Goal: Information Seeking & Learning: Learn about a topic

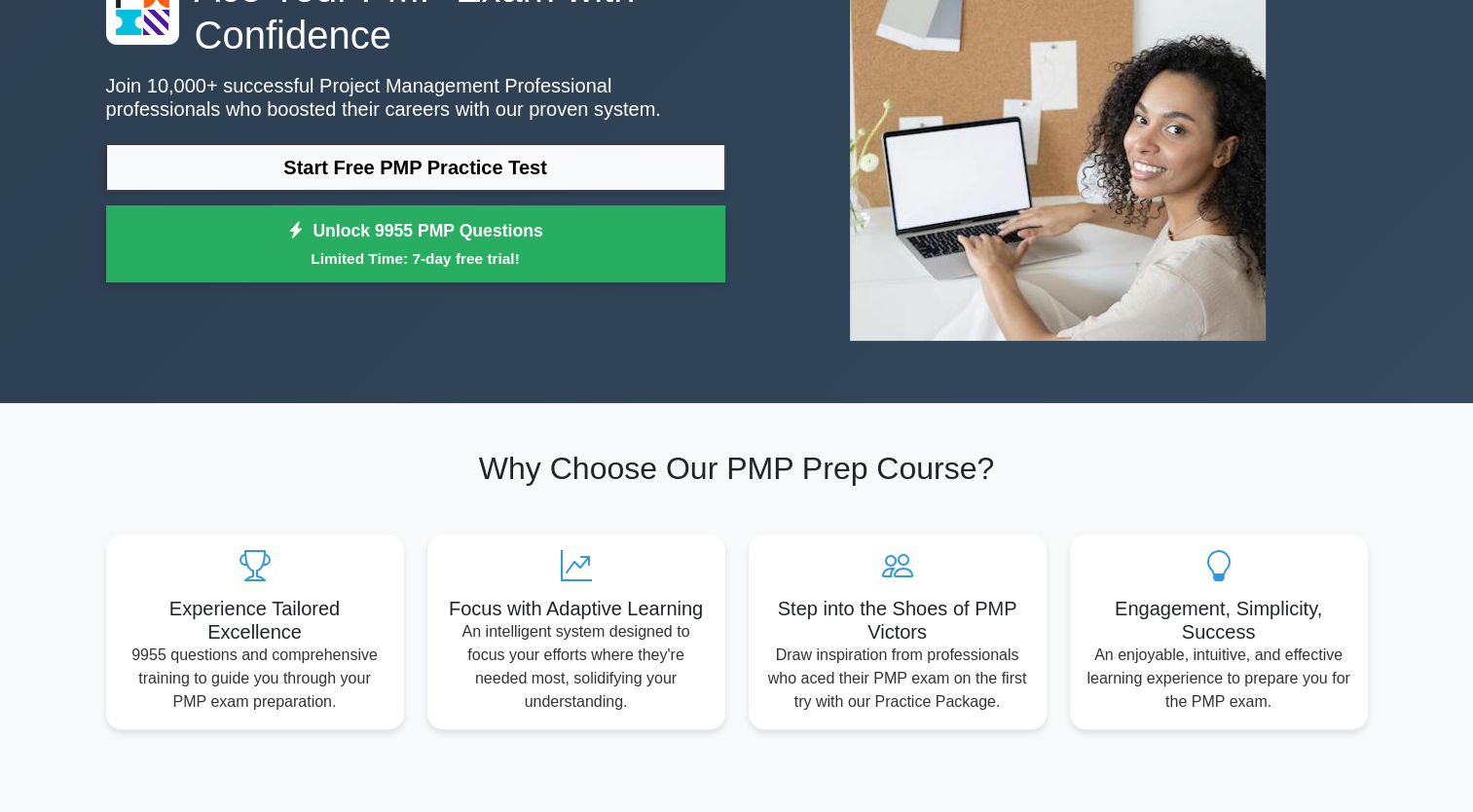
scroll to position [210, 0]
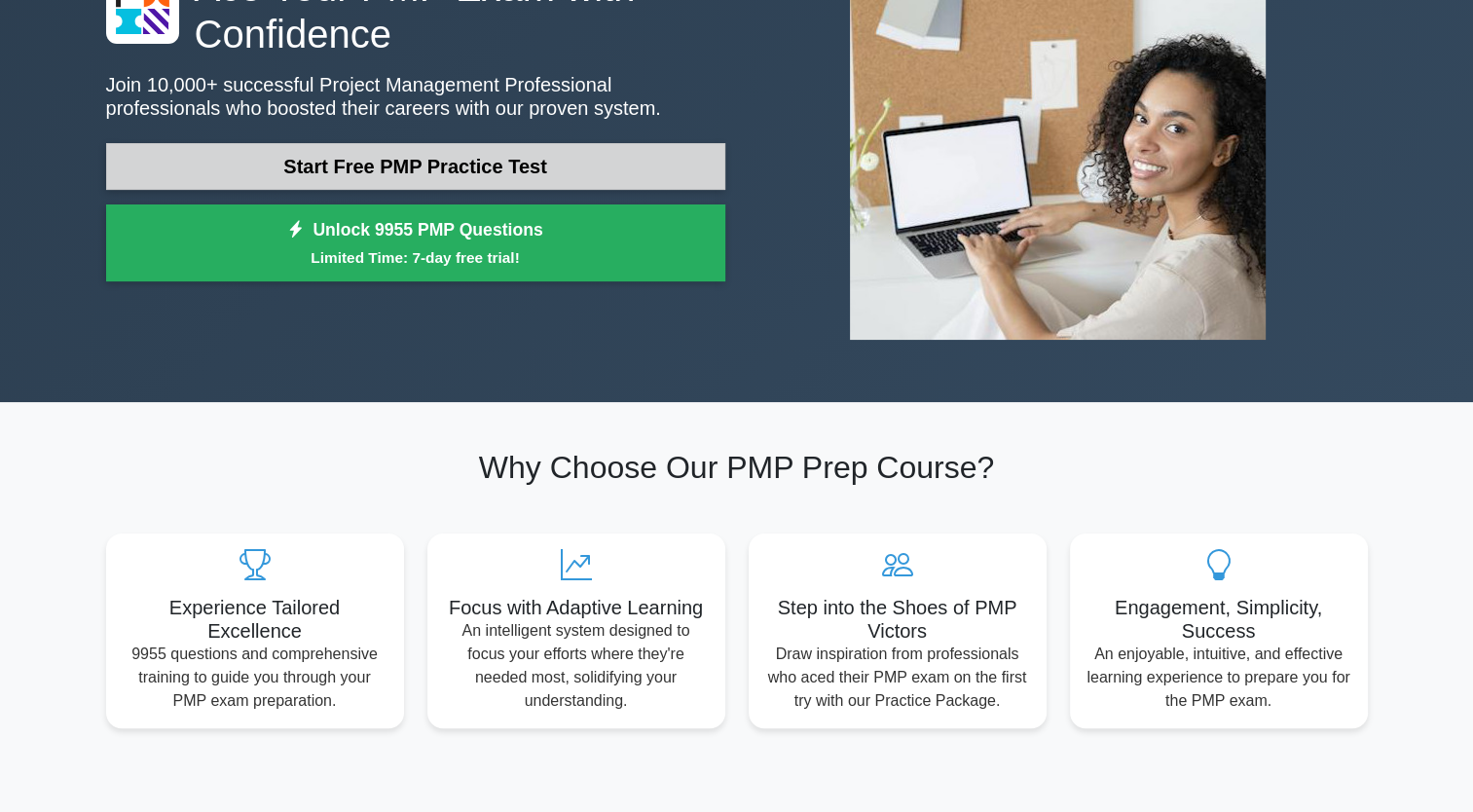
click at [456, 168] on link "Start Free PMP Practice Test" at bounding box center [415, 166] width 619 height 47
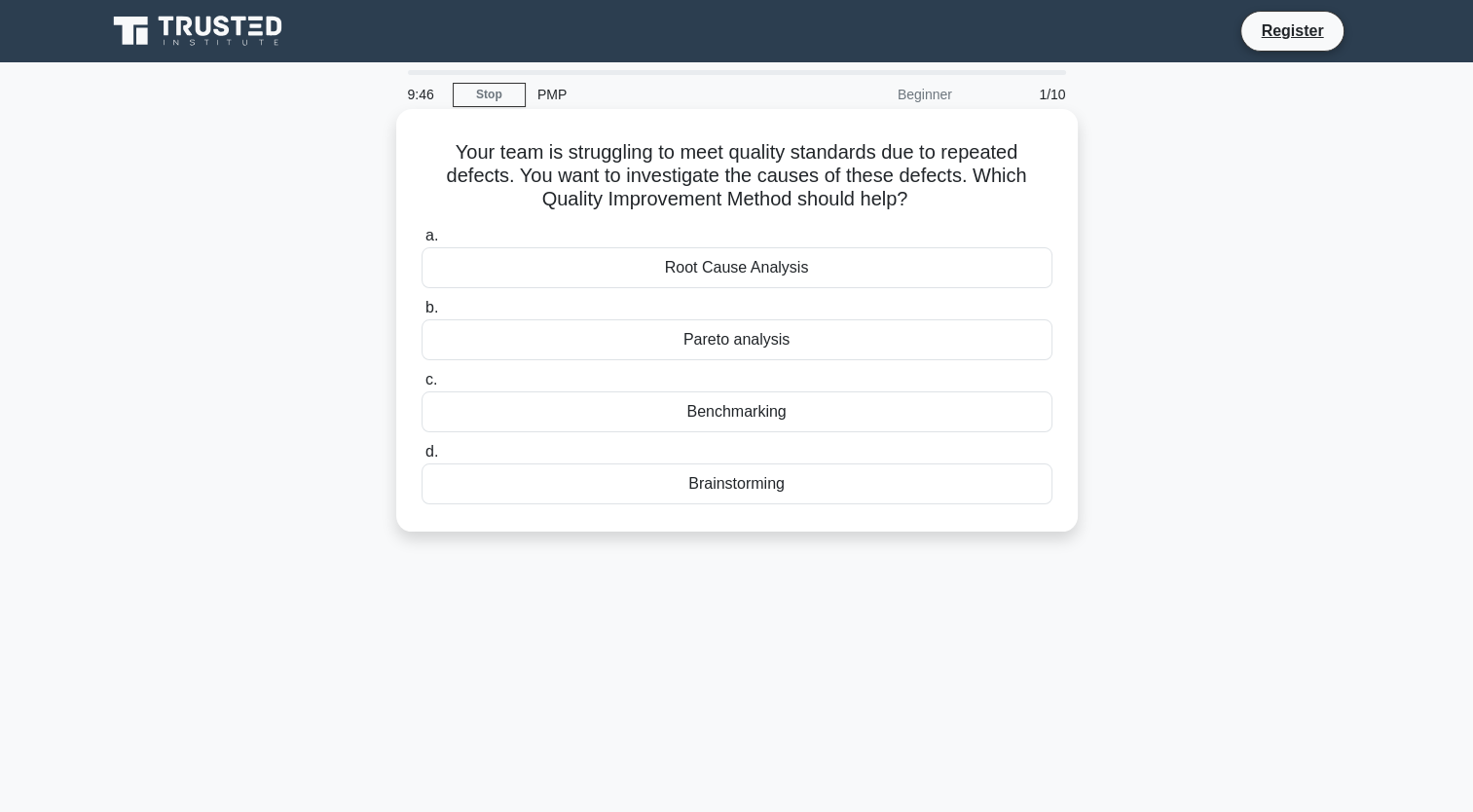
click at [750, 280] on div "Root Cause Analysis" at bounding box center [736, 268] width 630 height 41
click at [421, 242] on input "a. Root Cause Analysis" at bounding box center [421, 235] width 0 height 13
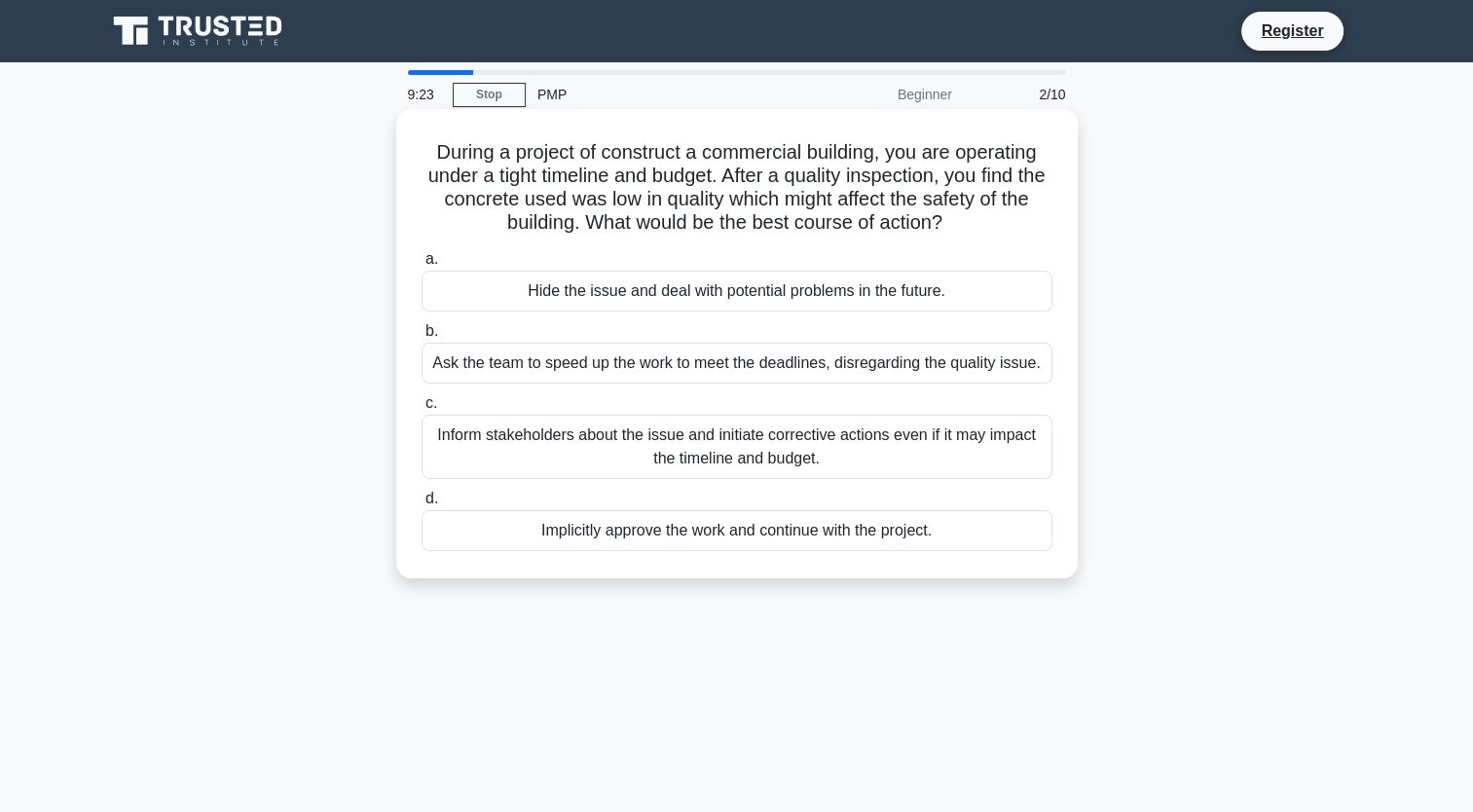
click at [732, 461] on div "Inform stakeholders about the issue and initiate corrective actions even if it …" at bounding box center [736, 447] width 630 height 64
click at [421, 409] on input "c. Inform stakeholders about the issue and initiate corrective actions even if …" at bounding box center [421, 403] width 0 height 13
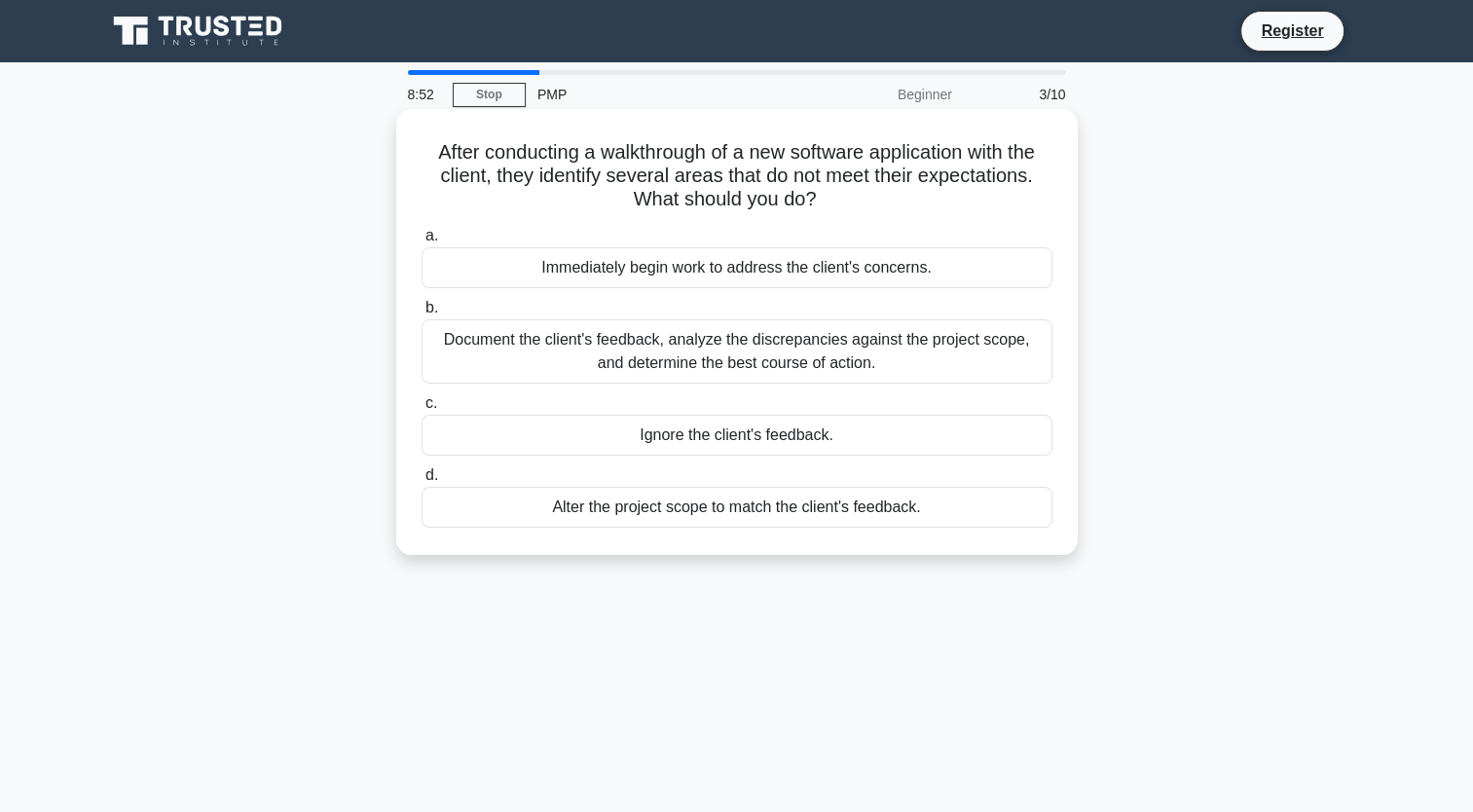
click at [800, 367] on div "Document the client's feedback, analyze the discrepancies against the project s…" at bounding box center [736, 352] width 630 height 64
click at [421, 315] on input "b. Document the client's feedback, analyze the discrepancies against the projec…" at bounding box center [421, 308] width 0 height 13
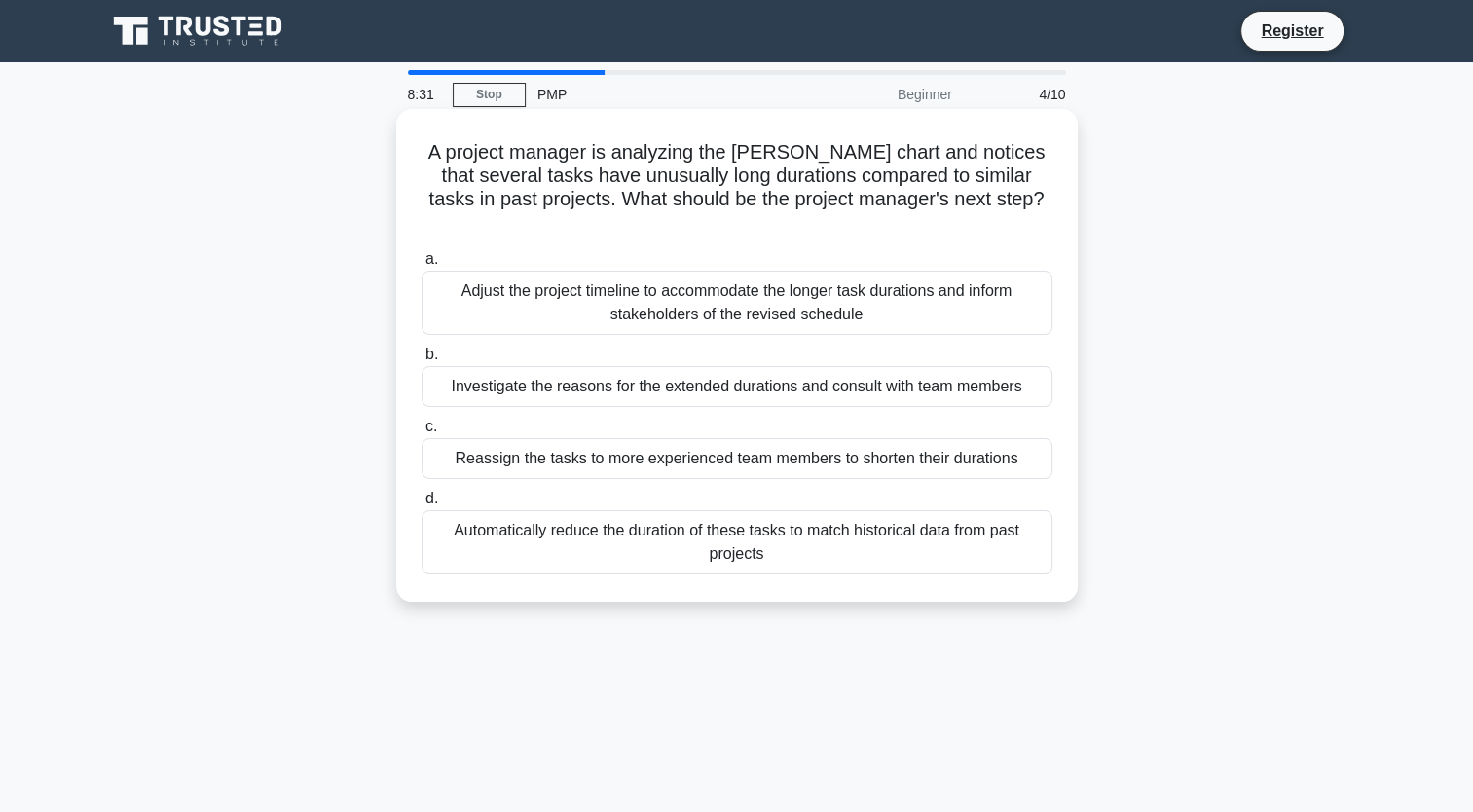
click at [755, 366] on div "Investigate the reasons for the extended durations and consult with team members" at bounding box center [736, 386] width 630 height 41
click at [421, 361] on input "b. Investigate the reasons for the extended durations and consult with team mem…" at bounding box center [421, 355] width 0 height 13
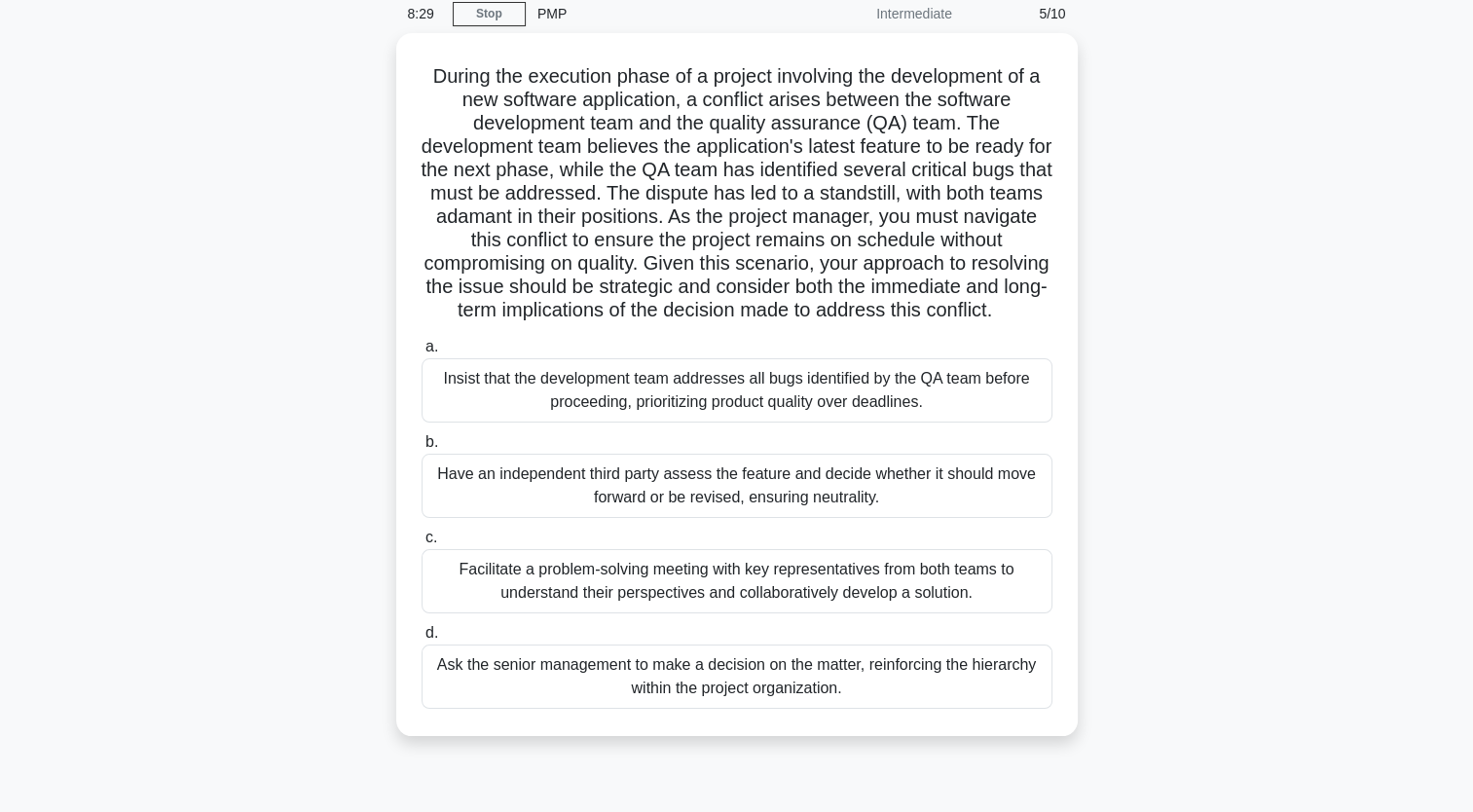
scroll to position [86, 0]
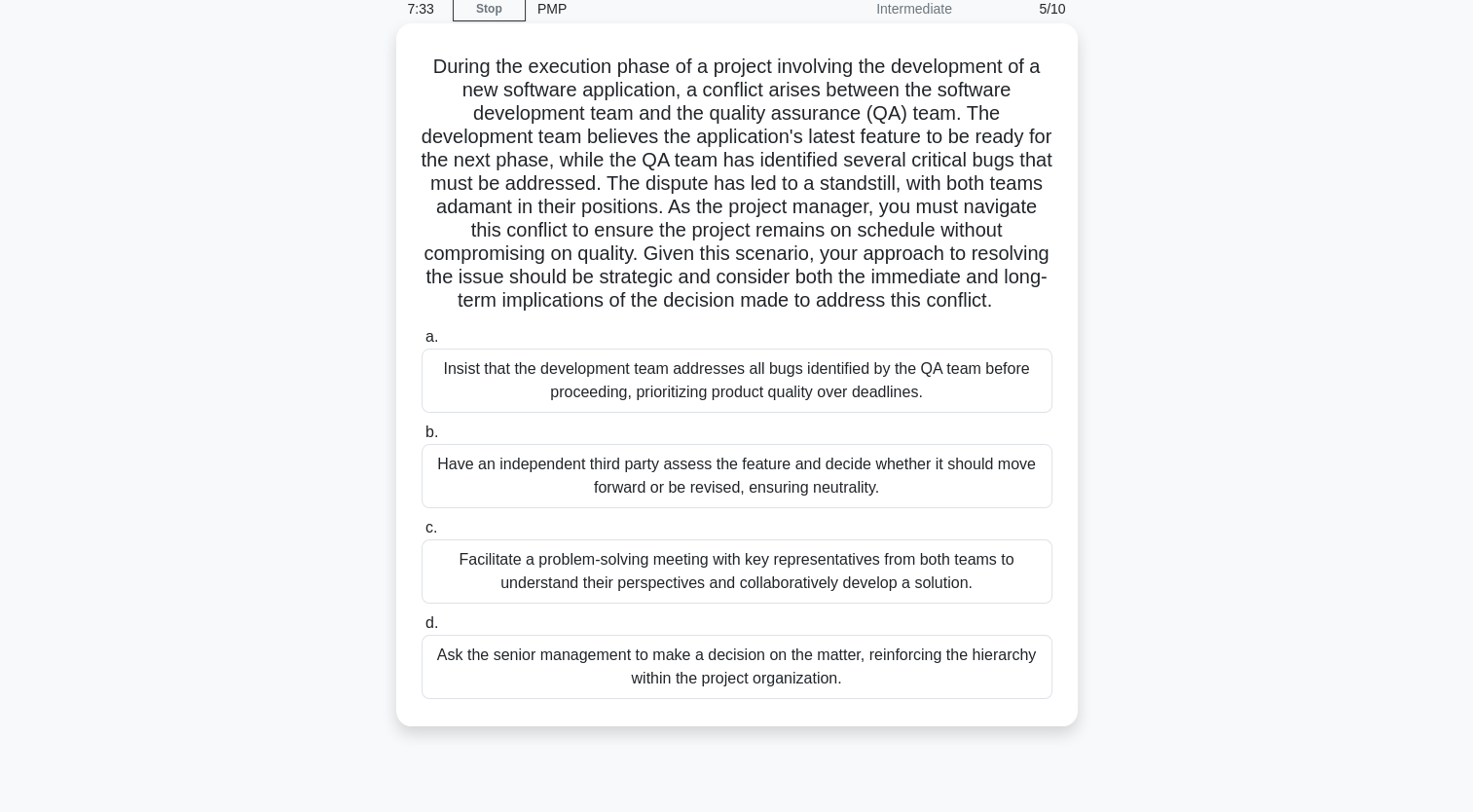
click at [800, 590] on div "Facilitate a problem-solving meeting with key representatives from both teams t…" at bounding box center [736, 572] width 630 height 64
click at [421, 534] on input "c. Facilitate a problem-solving meeting with key representatives from both team…" at bounding box center [421, 528] width 0 height 13
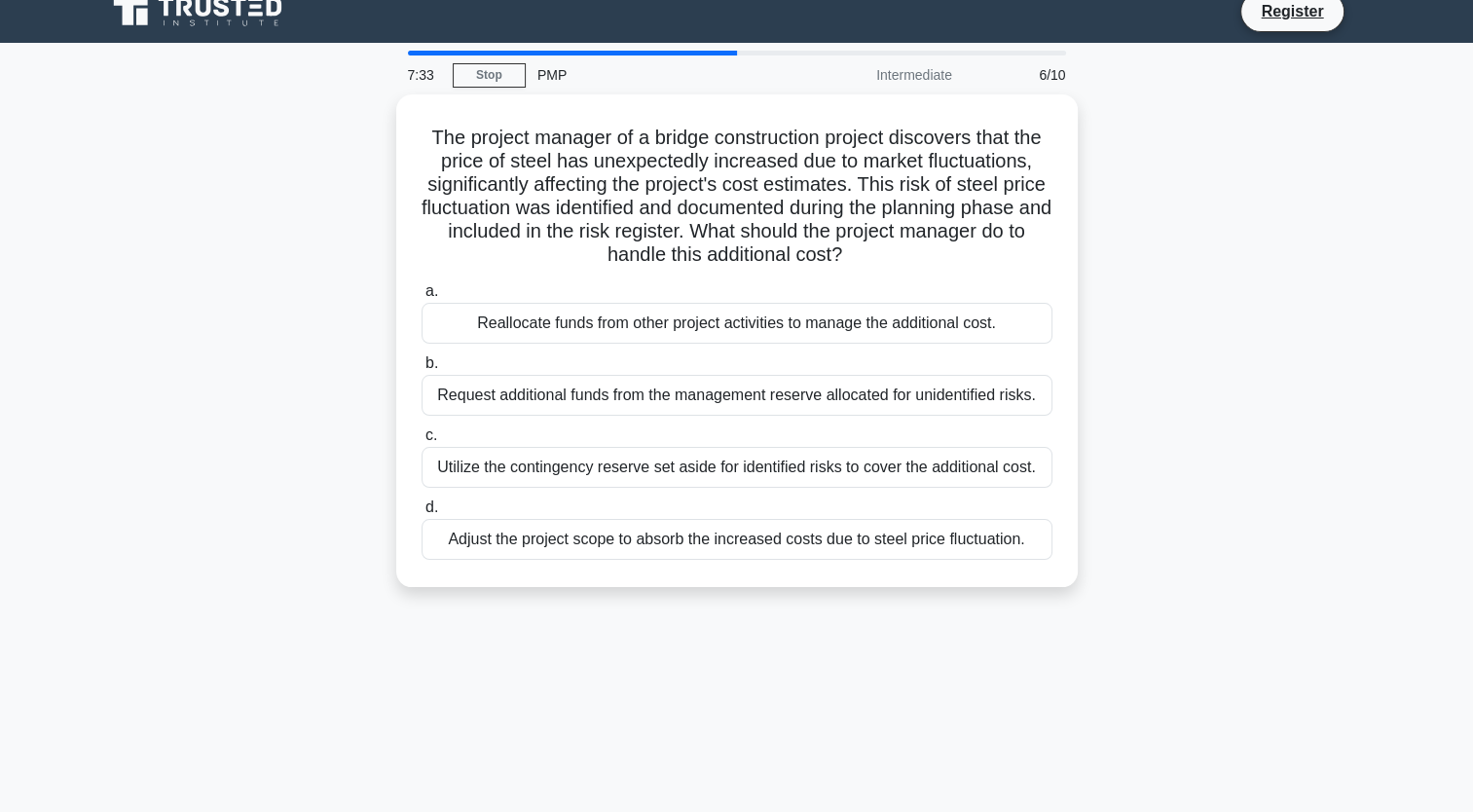
scroll to position [0, 0]
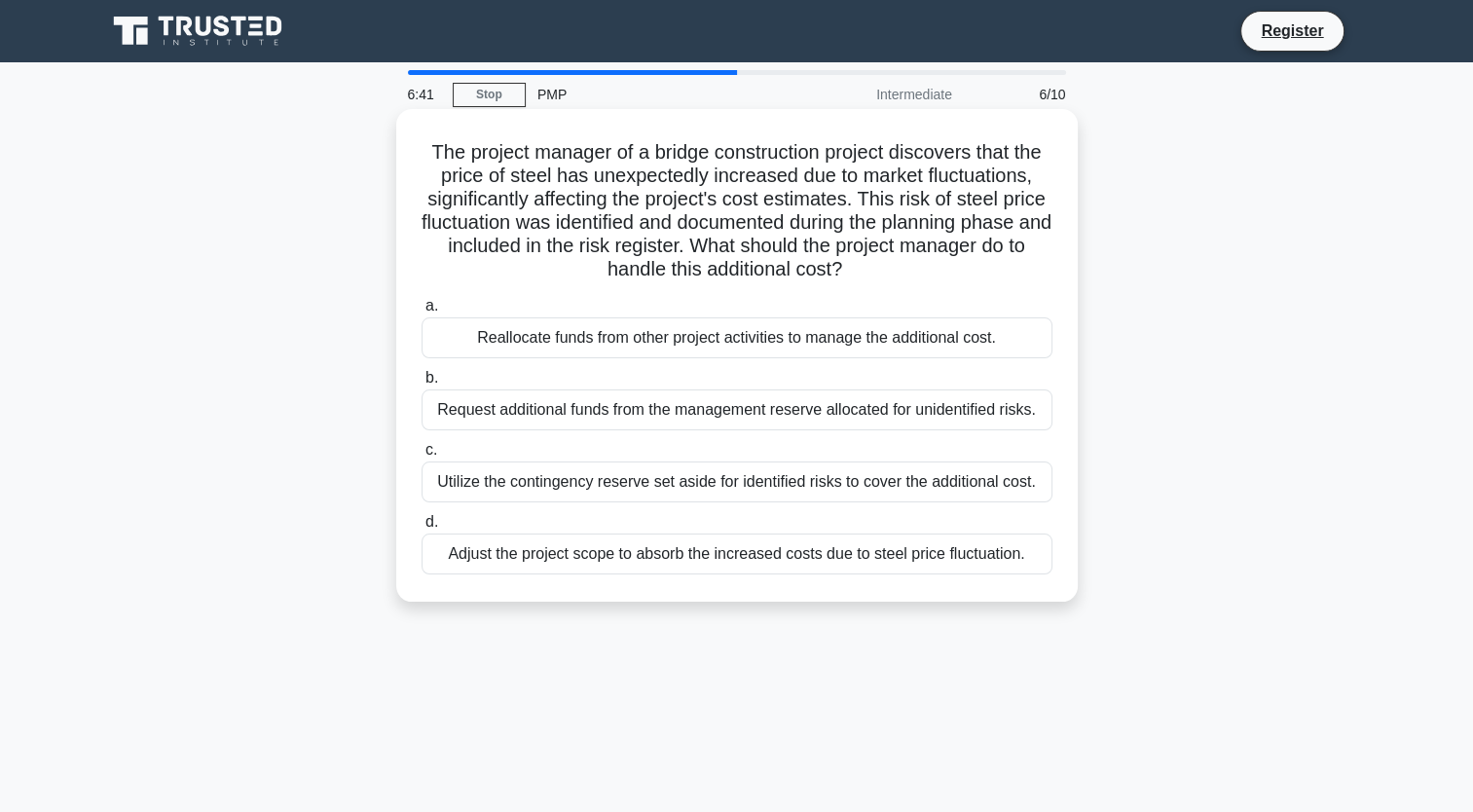
click at [714, 495] on div "Utilize the contingency reserve set aside for identified risks to cover the add…" at bounding box center [736, 482] width 630 height 41
click at [421, 456] on input "c. Utilize the contingency reserve set aside for identified risks to cover the …" at bounding box center [421, 449] width 0 height 13
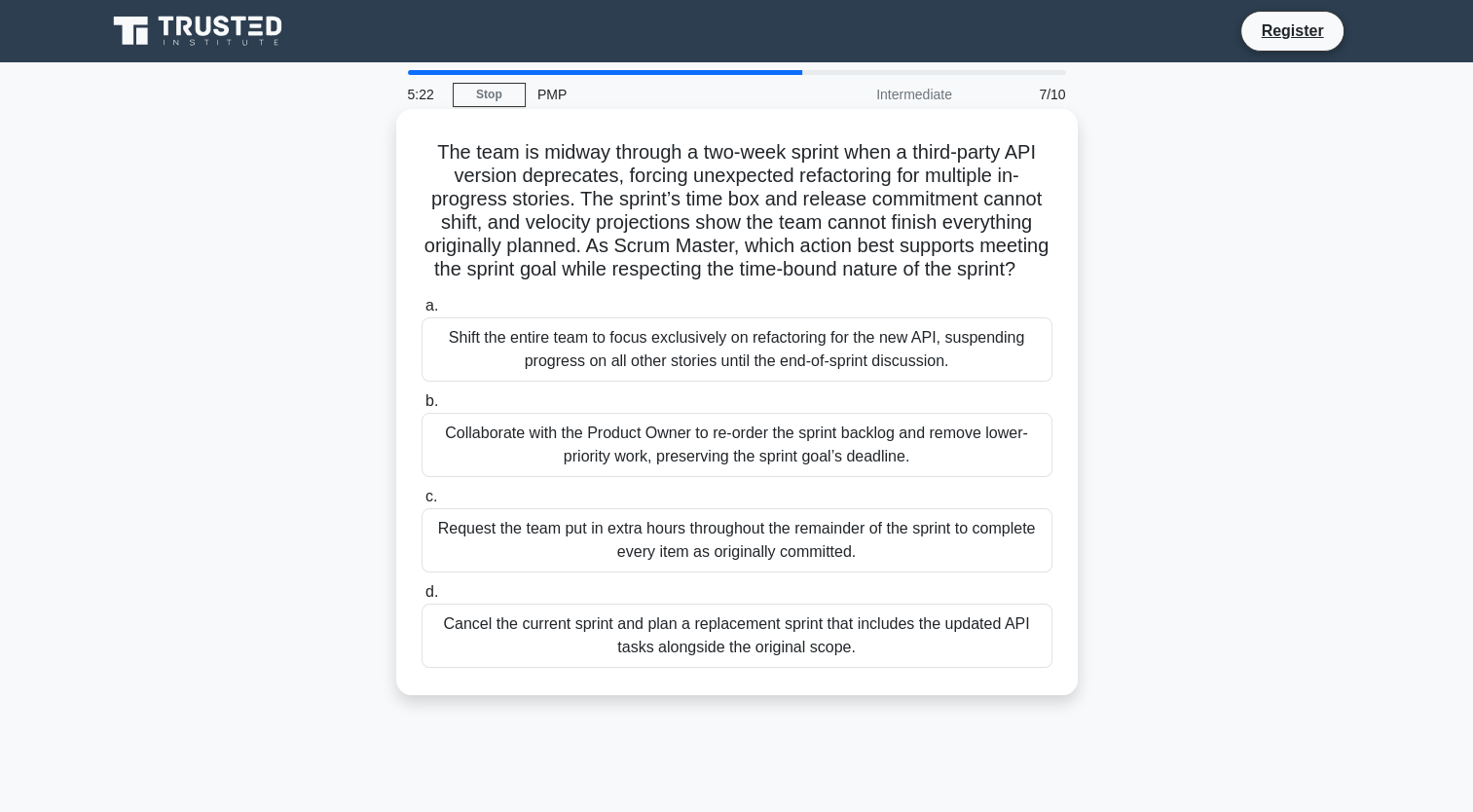
click at [726, 476] on div "Collaborate with the Product Owner to re-order the sprint backlog and remove lo…" at bounding box center [736, 445] width 630 height 64
click at [421, 407] on input "b. Collaborate with the Product Owner to re-order the sprint backlog and remove…" at bounding box center [421, 401] width 0 height 13
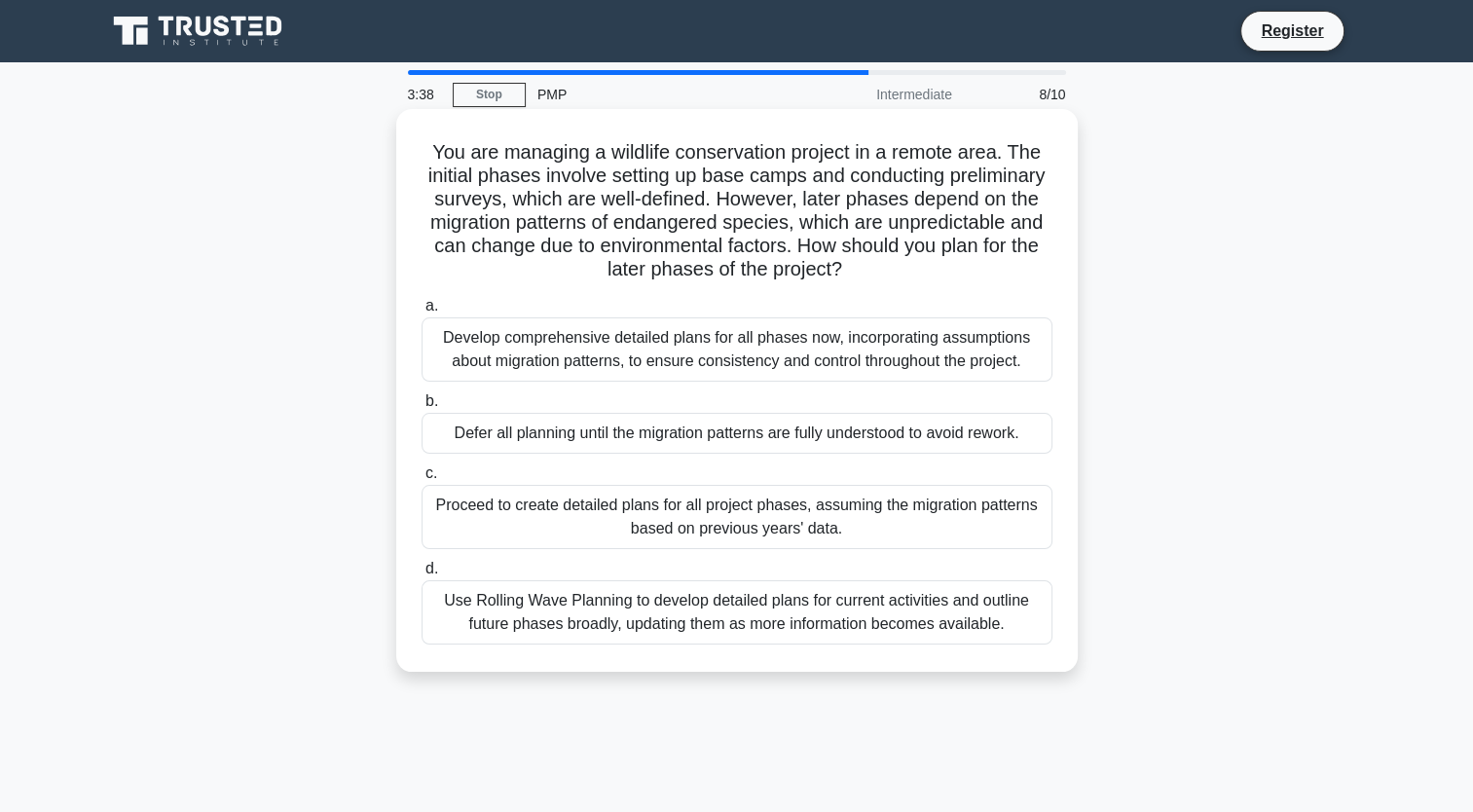
click at [655, 597] on div "Use Rolling Wave Planning to develop detailed plans for current activities and …" at bounding box center [736, 613] width 630 height 64
click at [421, 576] on input "d. Use Rolling Wave Planning to develop detailed plans for current activities a…" at bounding box center [421, 569] width 0 height 13
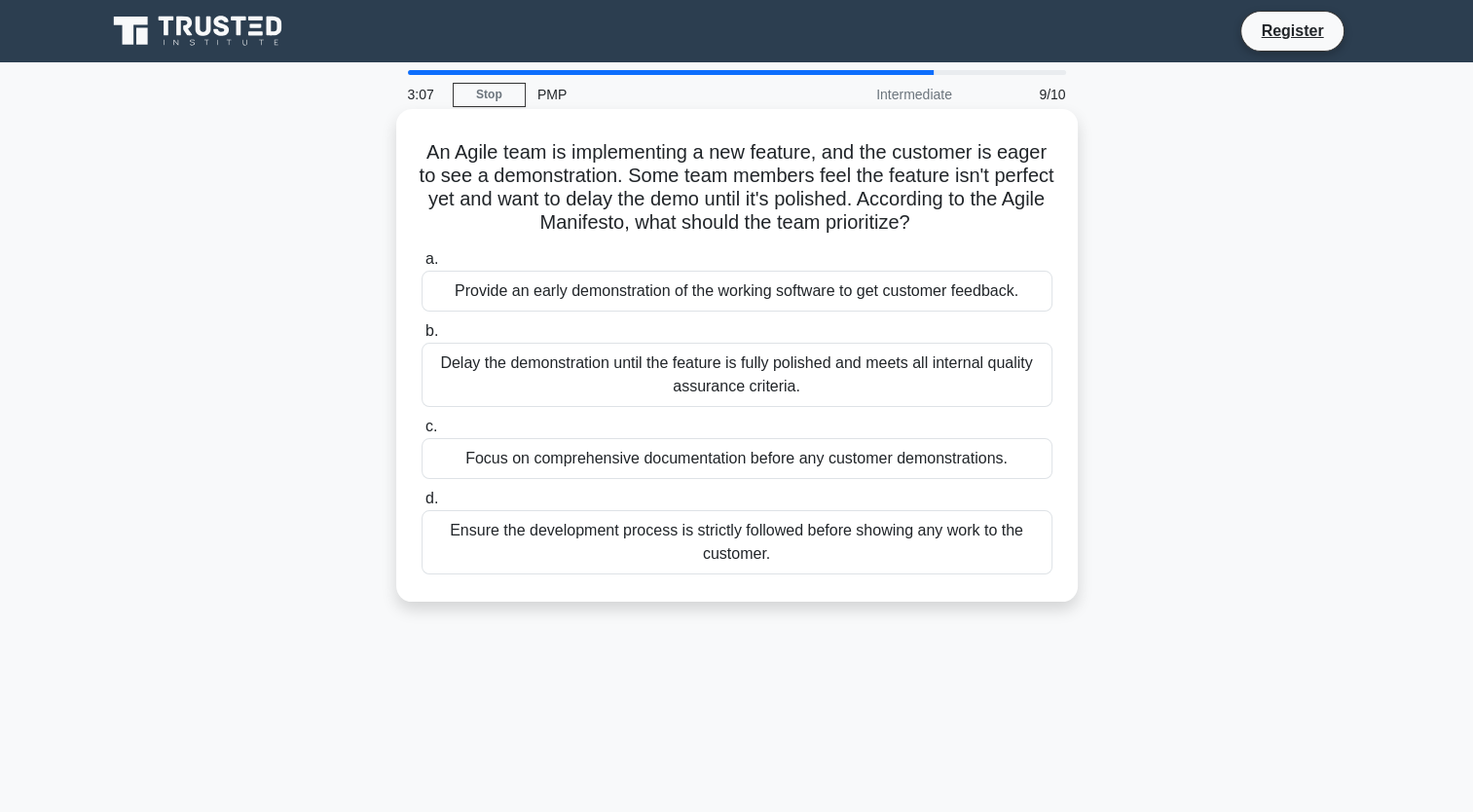
click at [767, 286] on div "Provide an early demonstration of the working software to get customer feedback." at bounding box center [736, 291] width 630 height 41
click at [421, 266] on input "a. Provide an early demonstration of the working software to get customer feedb…" at bounding box center [421, 259] width 0 height 13
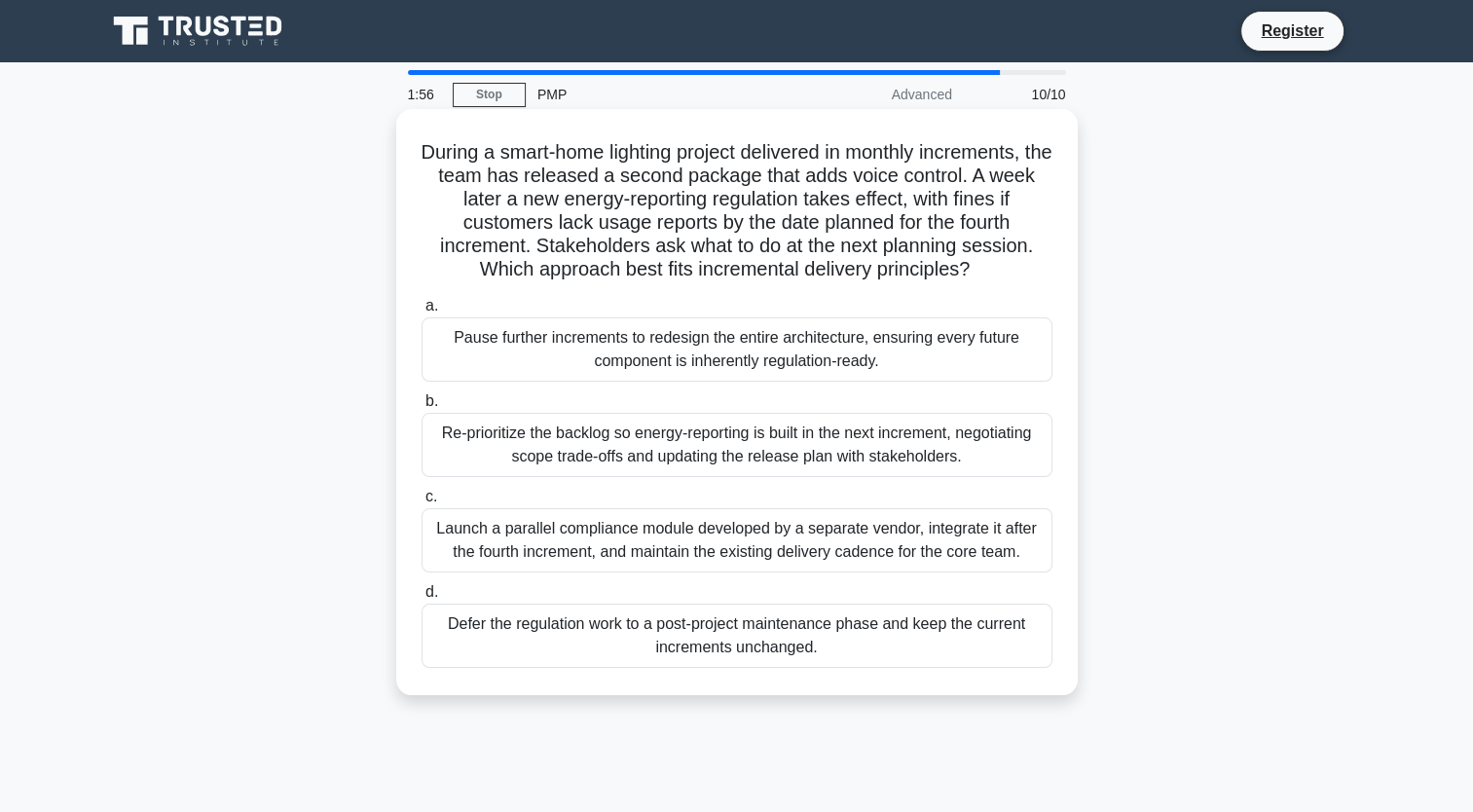
click at [638, 444] on div "Re-prioritize the backlog so energy-reporting is built in the next increment, n…" at bounding box center [736, 445] width 630 height 64
click at [421, 407] on input "b. Re-prioritize the backlog so energy-reporting is built in the next increment…" at bounding box center [421, 401] width 0 height 13
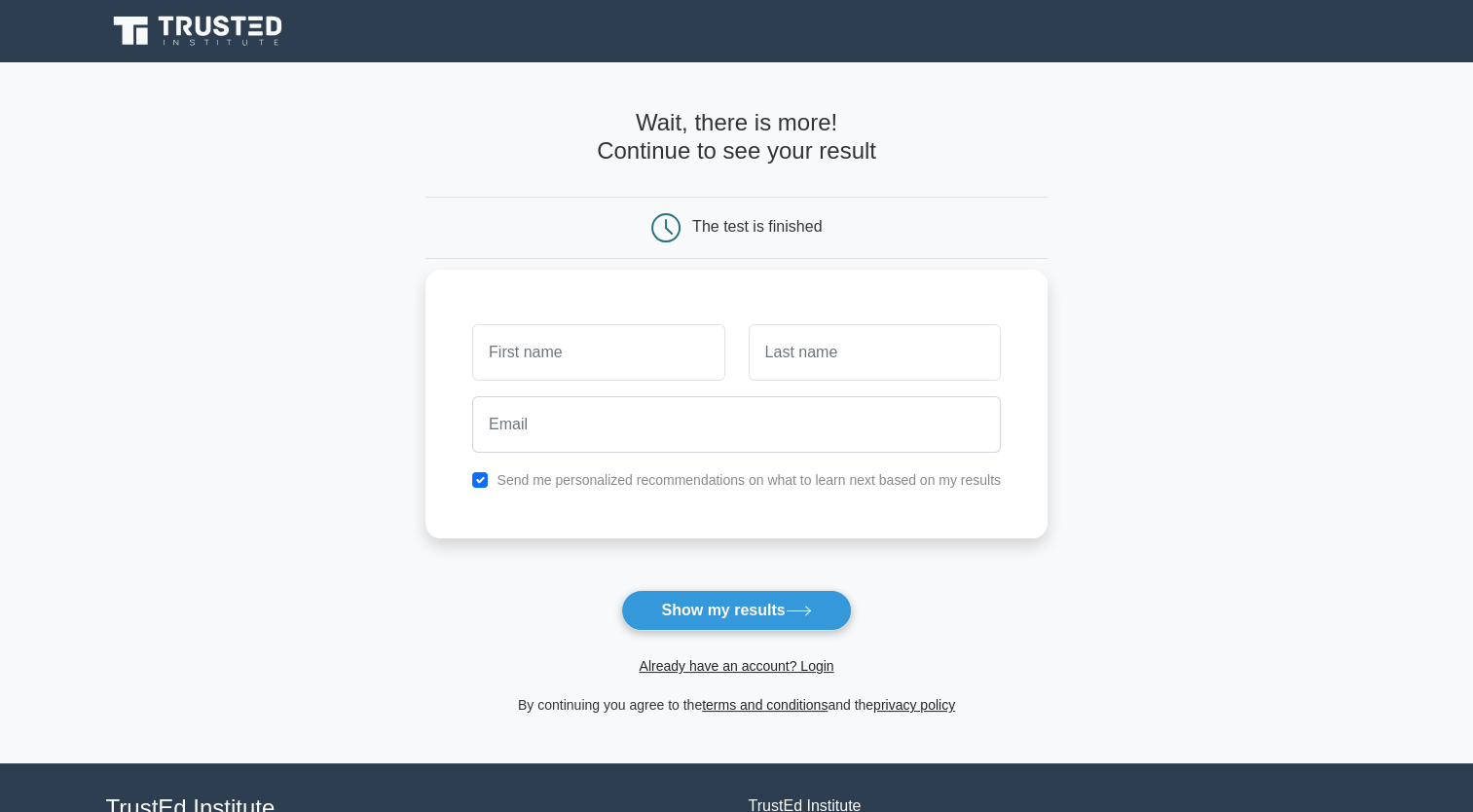
click at [628, 474] on label "Send me personalized recommendations on what to learn next based on my results" at bounding box center [749, 480] width 504 height 16
click at [489, 476] on div "Send me personalized recommendations on what to learn next based on my results" at bounding box center [736, 480] width 552 height 23
click at [483, 477] on input "checkbox" at bounding box center [480, 480] width 16 height 16
checkbox input "false"
click at [575, 363] on input "text" at bounding box center [598, 353] width 252 height 57
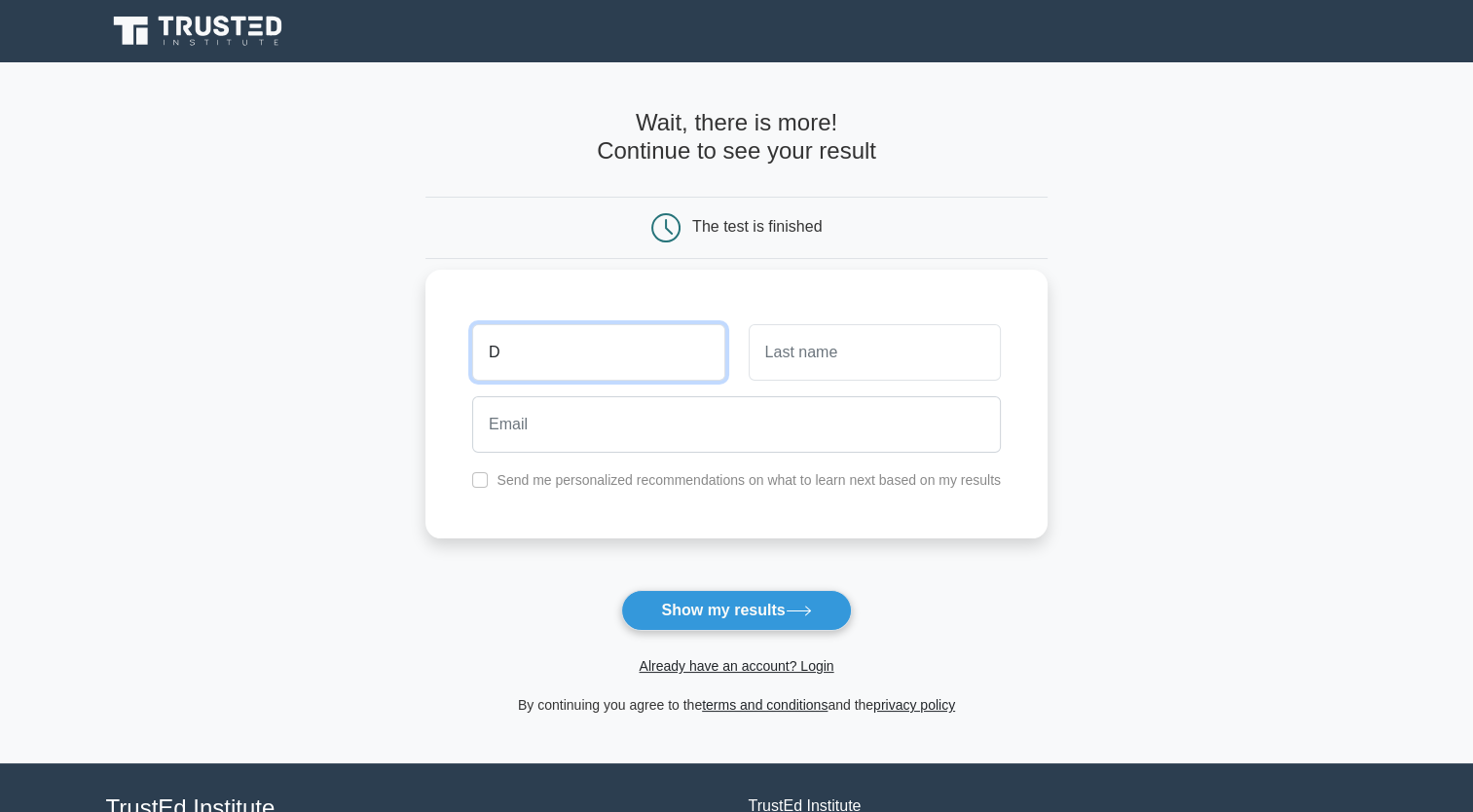
type input "D"
type input "K"
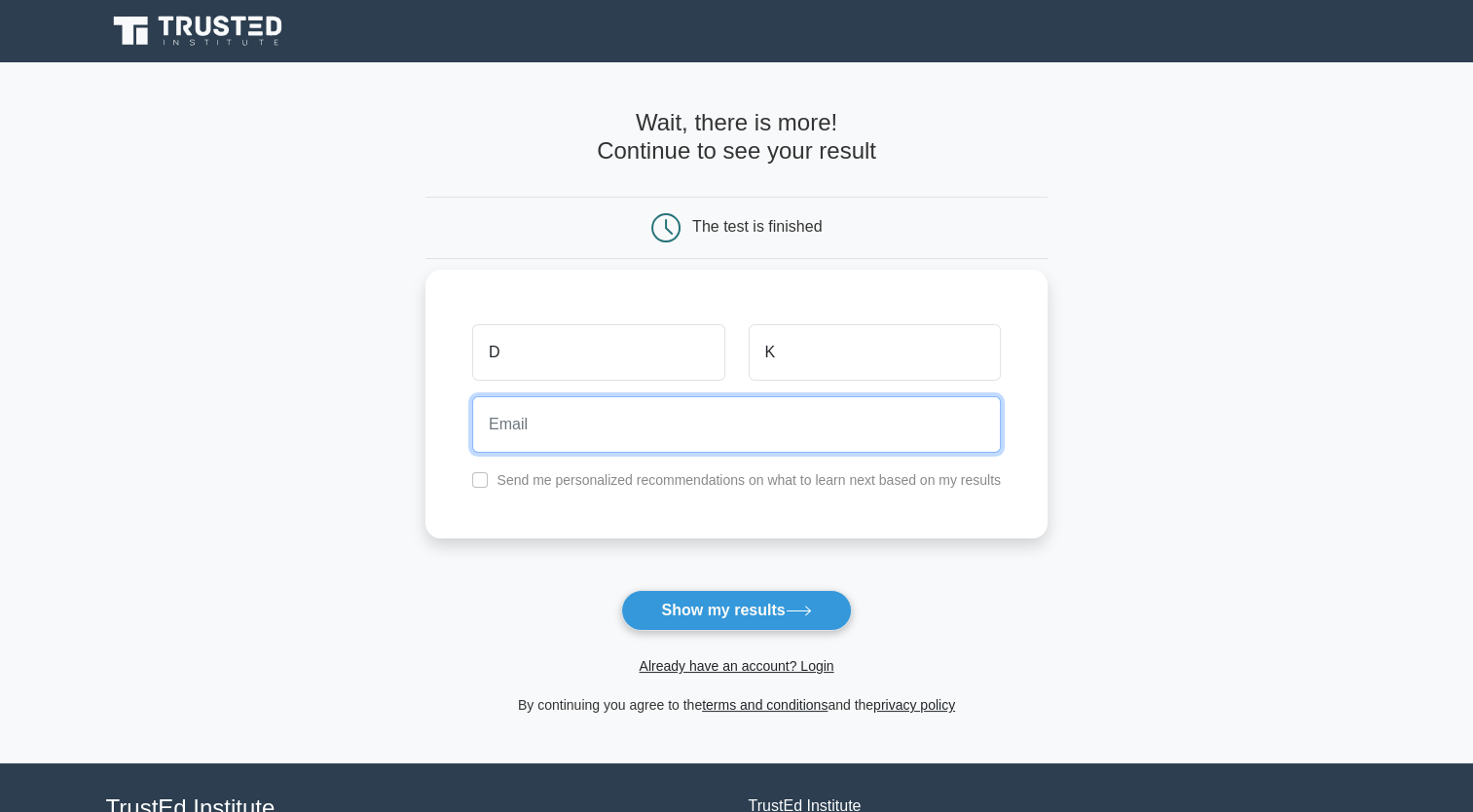
click at [575, 415] on input "email" at bounding box center [736, 424] width 529 height 57
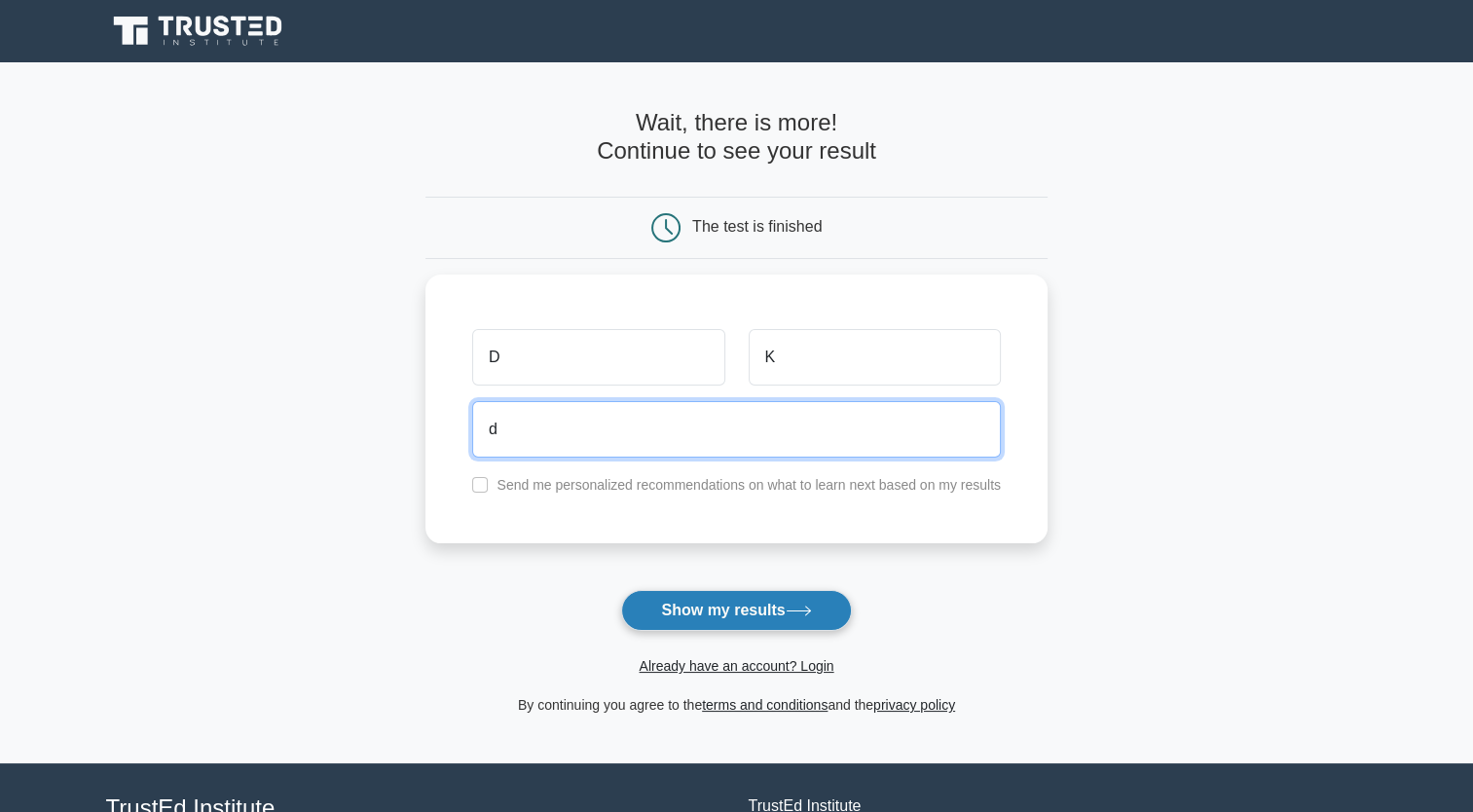
type input "d"
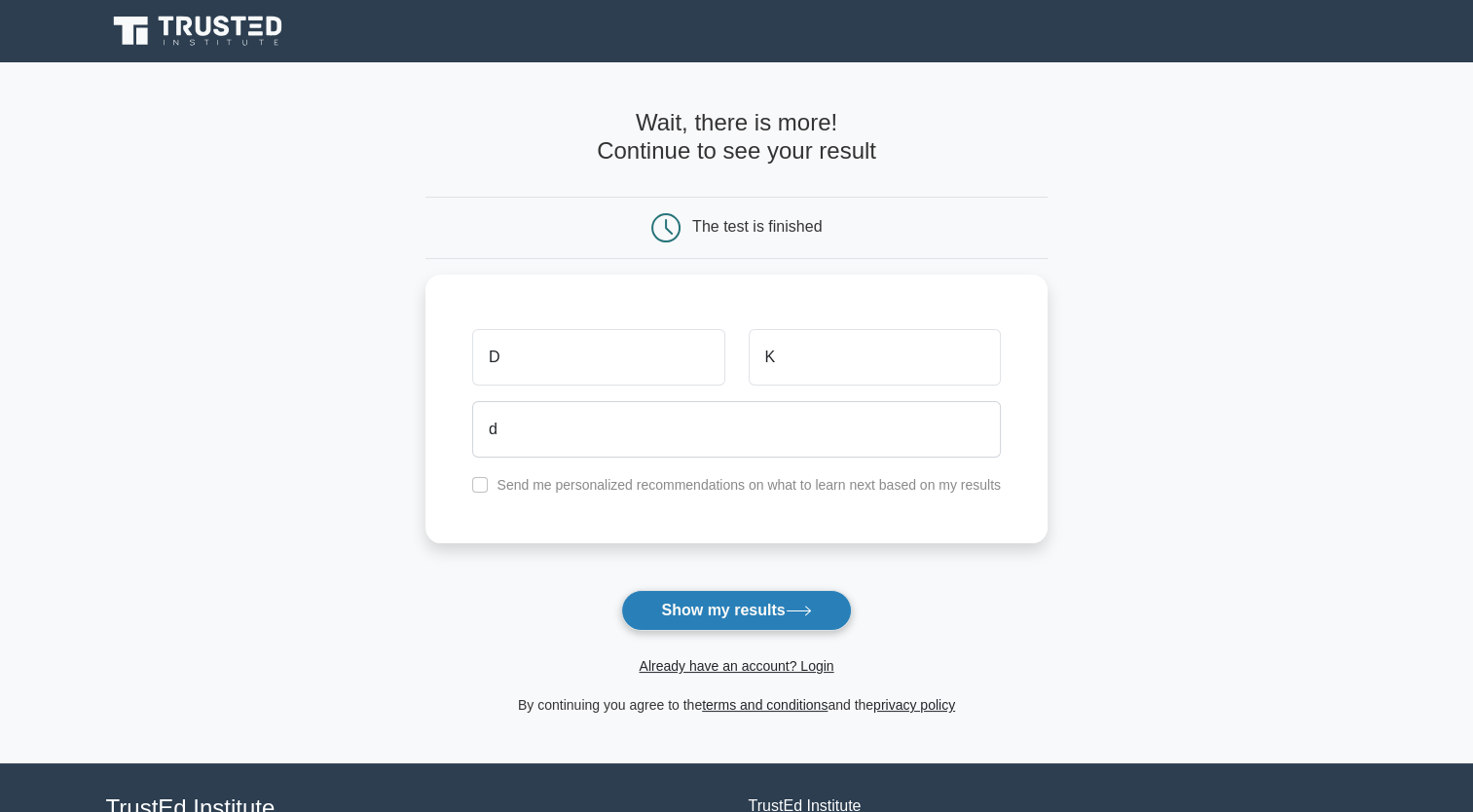
click at [757, 622] on button "Show my results" at bounding box center [735, 611] width 230 height 41
